Goal: Task Accomplishment & Management: Complete application form

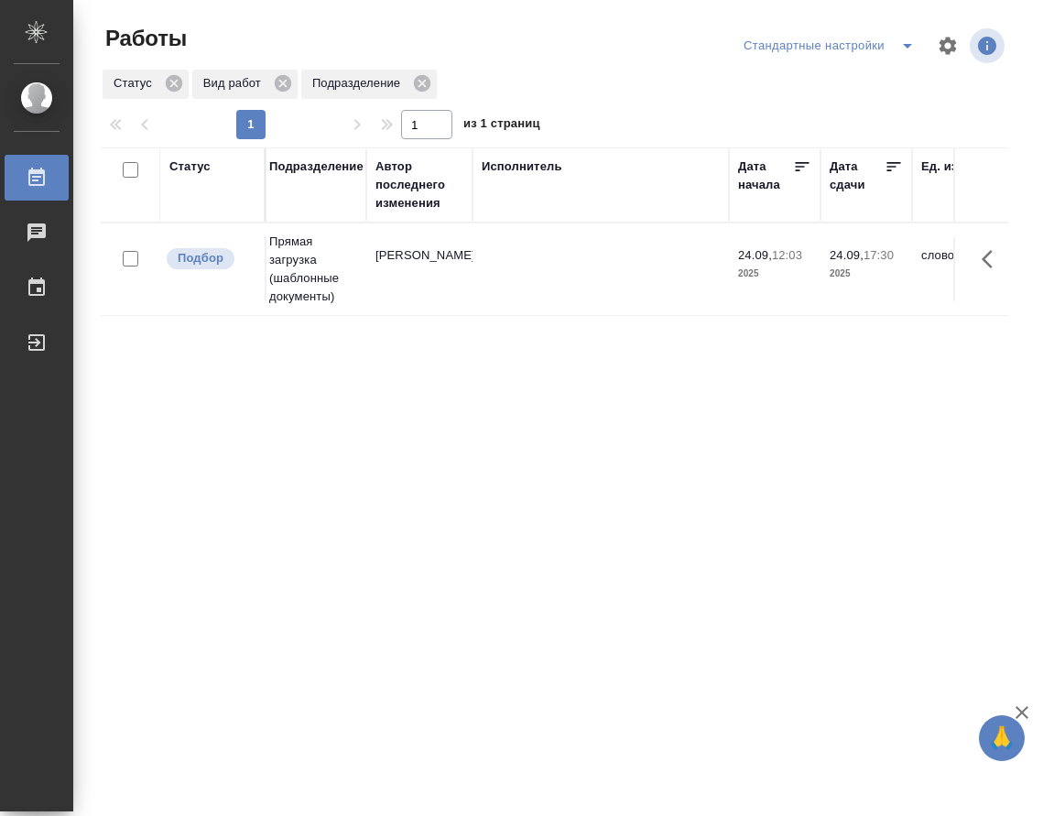
scroll to position [0, 437]
click at [744, 273] on p "2025" at bounding box center [769, 274] width 73 height 18
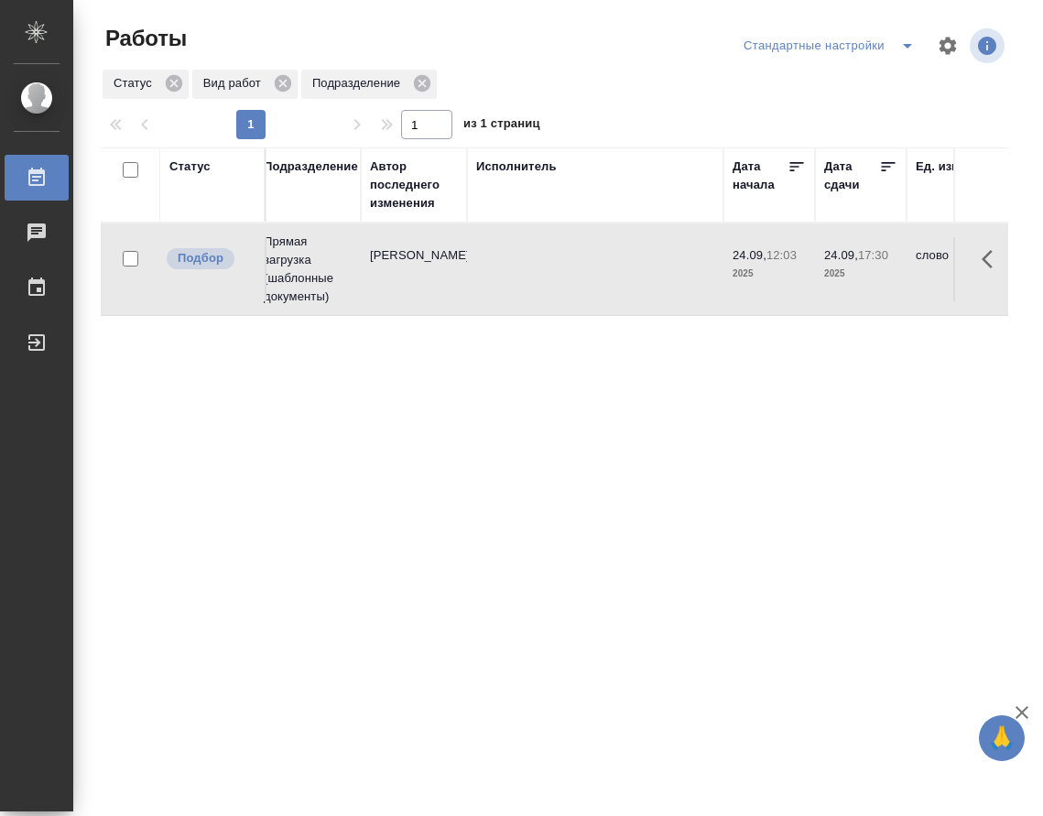
click at [744, 273] on p "2025" at bounding box center [769, 274] width 73 height 18
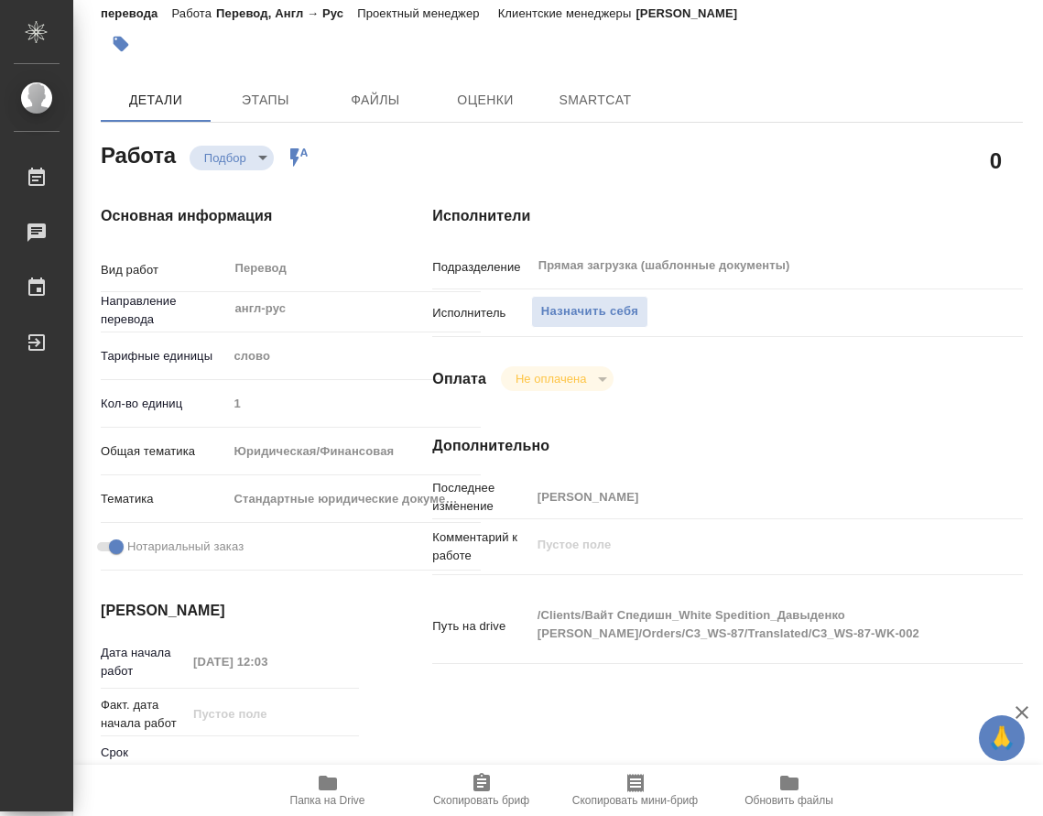
type textarea "x"
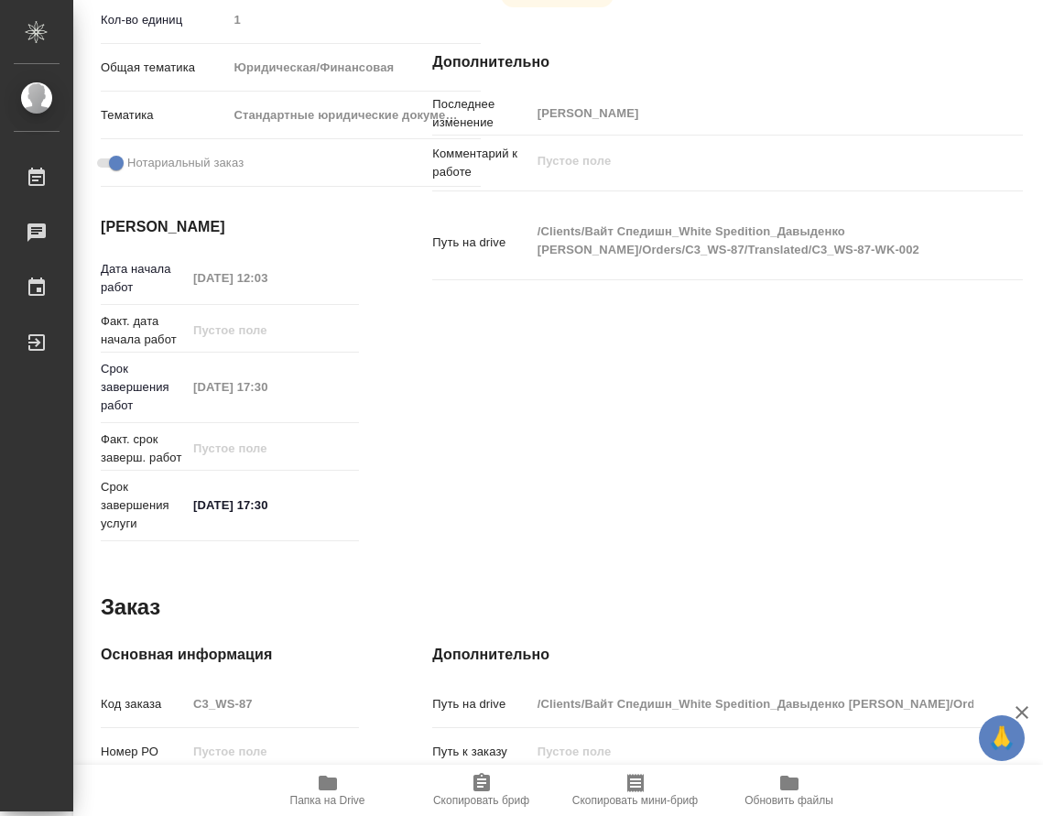
type textarea "x"
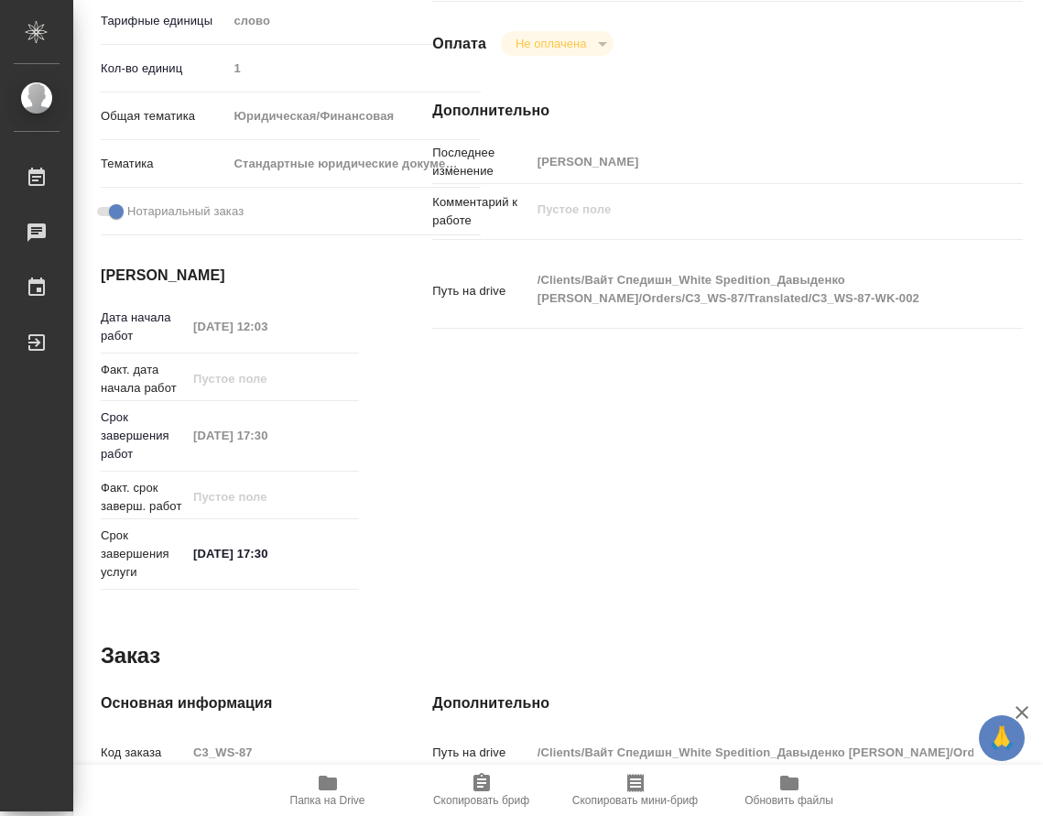
scroll to position [783, 0]
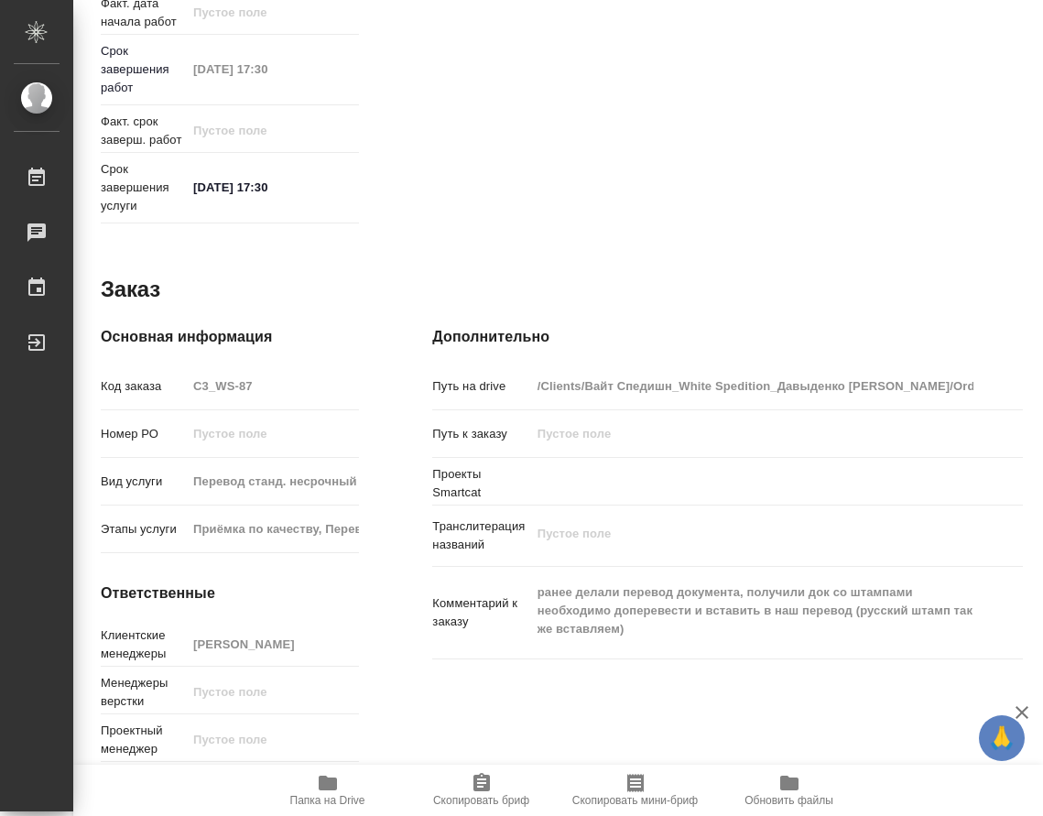
type textarea "x"
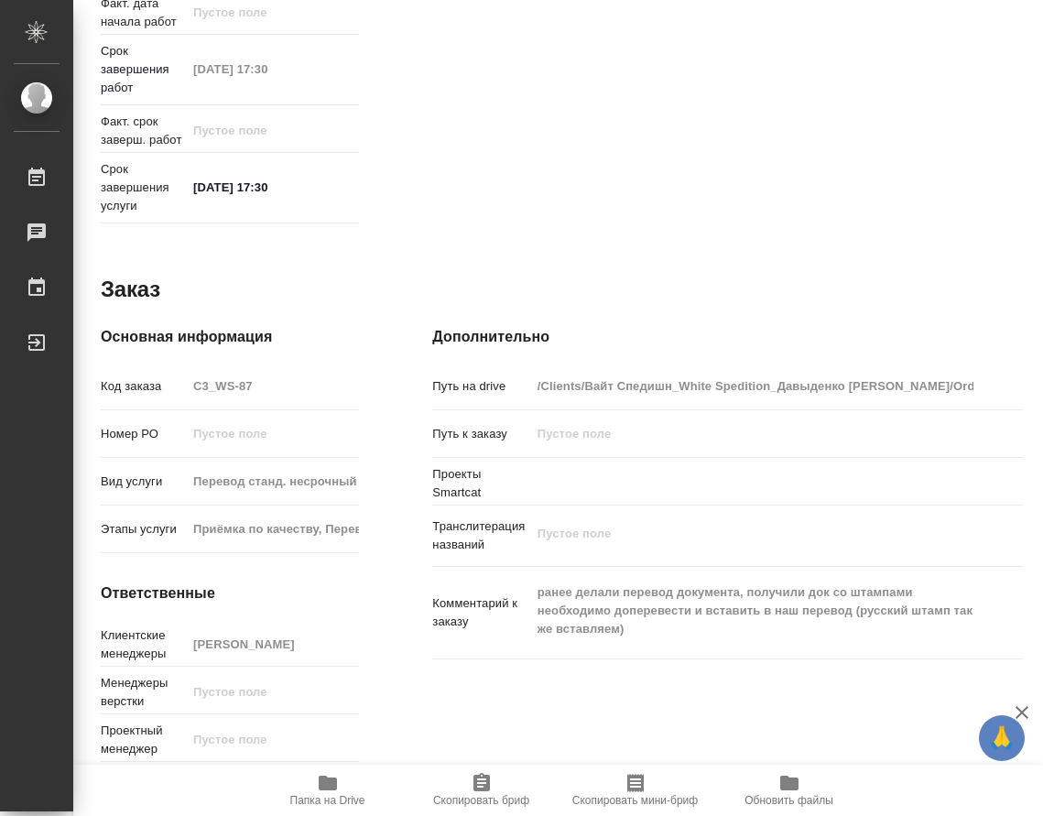
click at [336, 780] on icon "button" at bounding box center [328, 783] width 22 height 22
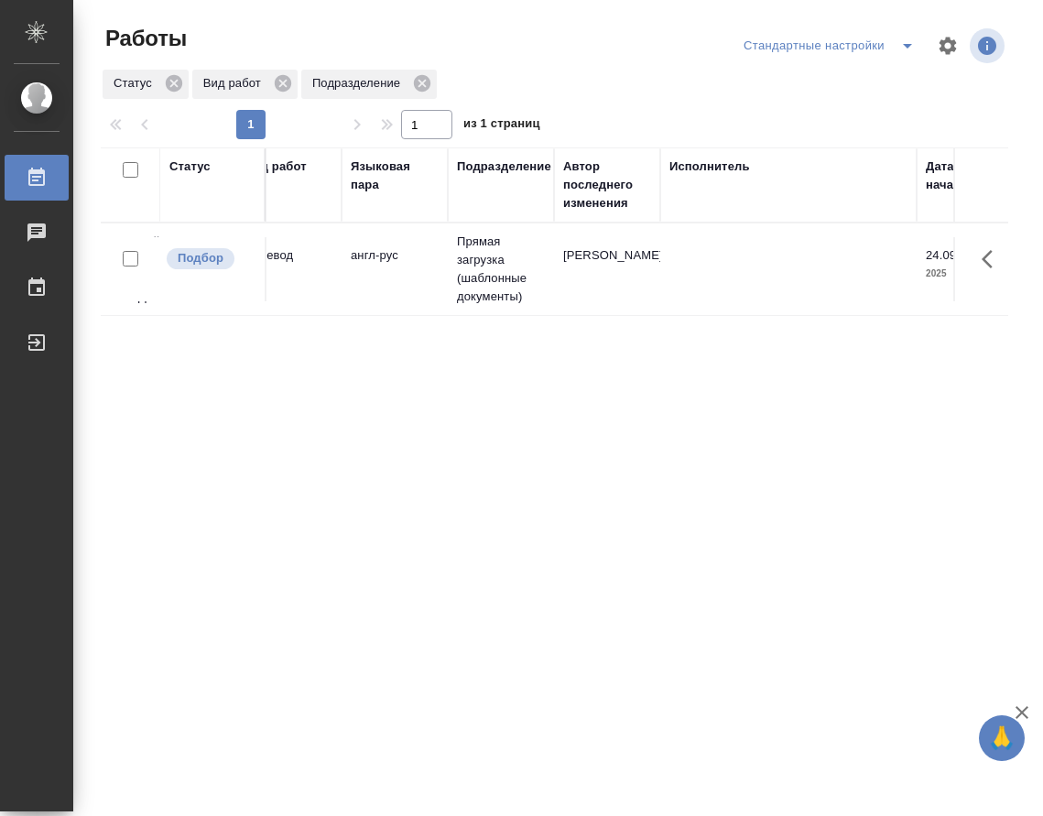
scroll to position [0, 572]
